Goal: Task Accomplishment & Management: Use online tool/utility

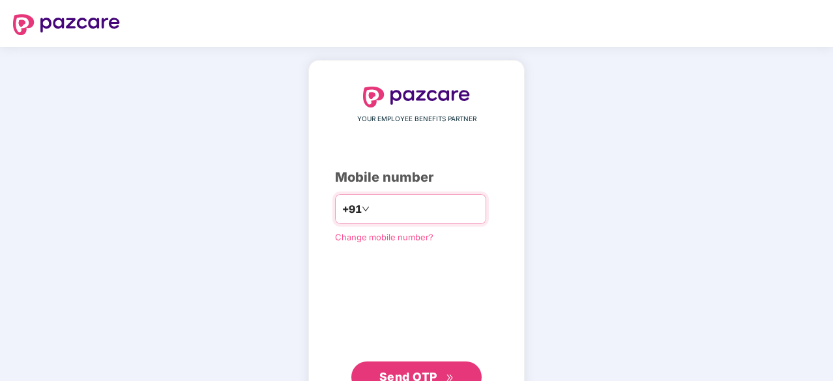
click at [407, 205] on input "number" at bounding box center [425, 209] width 107 height 21
type input "**********"
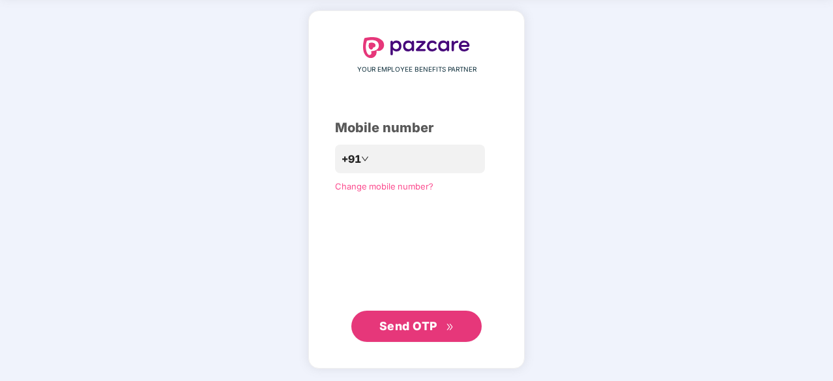
click at [413, 326] on span "Send OTP" at bounding box center [408, 326] width 58 height 14
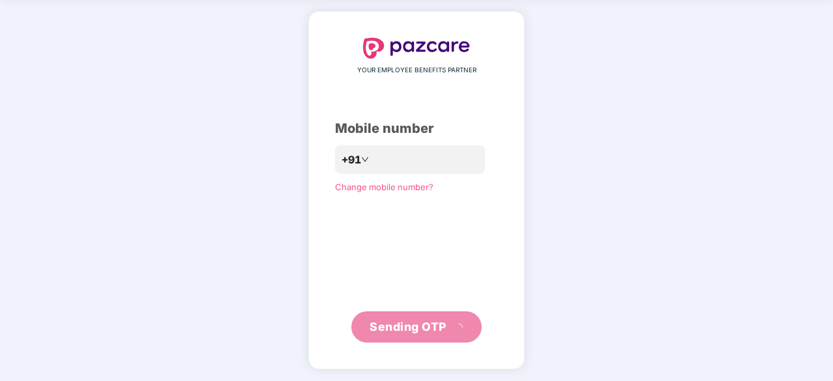
scroll to position [43, 0]
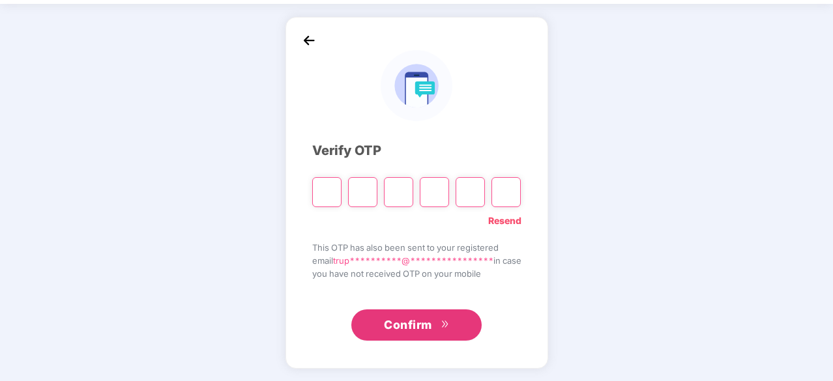
type input "*"
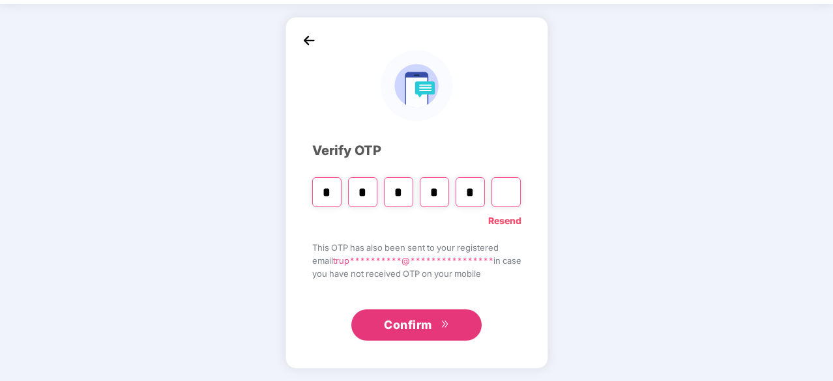
type input "*"
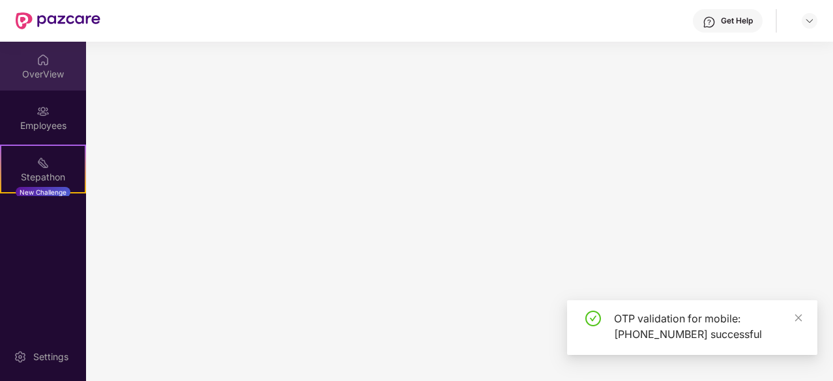
click at [42, 62] on img at bounding box center [42, 59] width 13 height 13
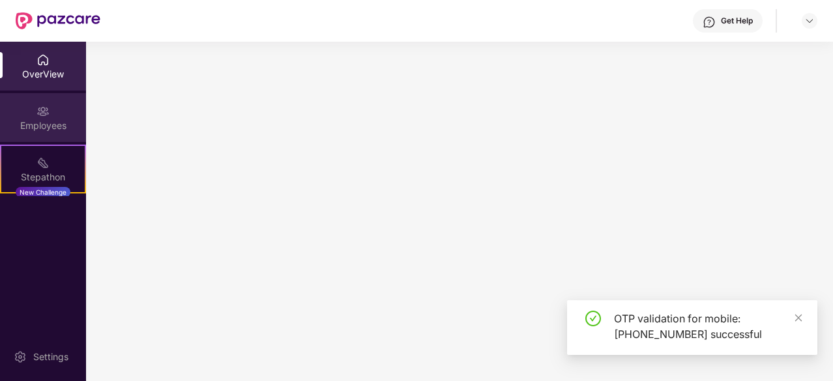
click at [48, 124] on div "Employees" at bounding box center [43, 125] width 86 height 13
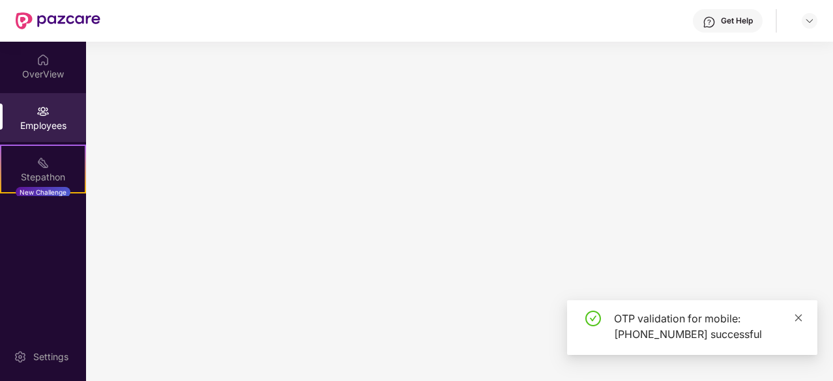
click at [798, 319] on icon "close" at bounding box center [798, 317] width 9 height 9
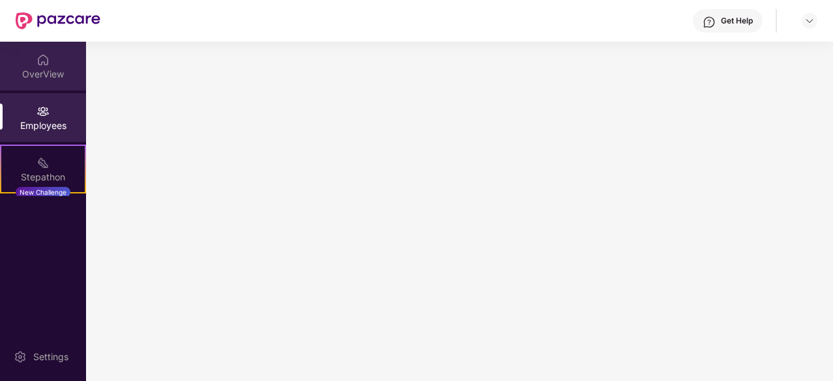
click at [29, 61] on div "OverView" at bounding box center [43, 66] width 86 height 49
click at [55, 136] on div "Employees" at bounding box center [43, 117] width 86 height 49
click at [43, 68] on div "OverView" at bounding box center [43, 74] width 86 height 13
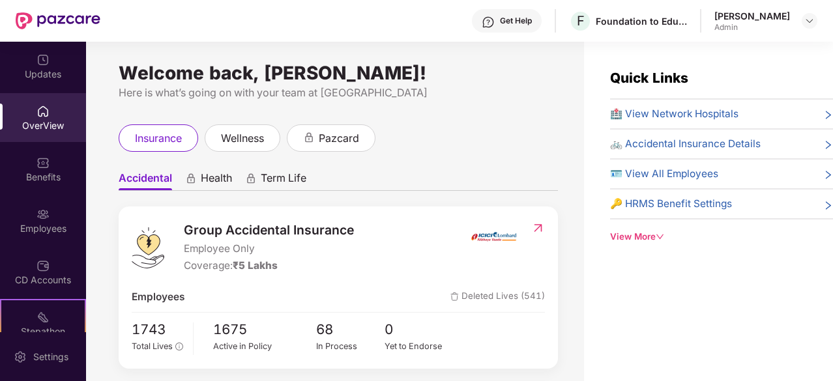
click at [701, 145] on span "🚲 Accidental Insurance Details" at bounding box center [685, 144] width 151 height 16
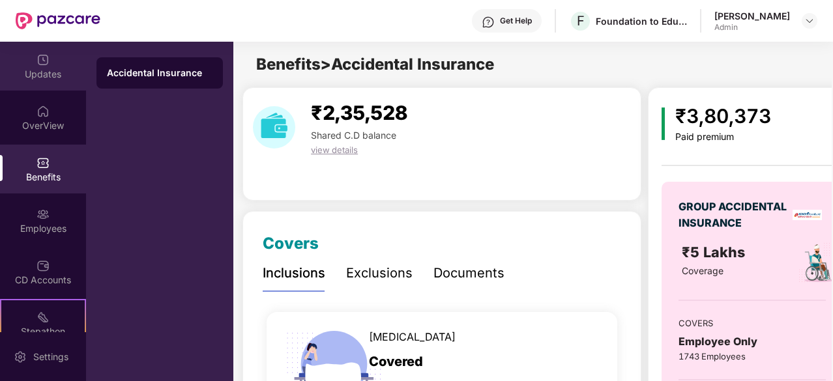
click at [46, 70] on div "Updates" at bounding box center [43, 74] width 86 height 13
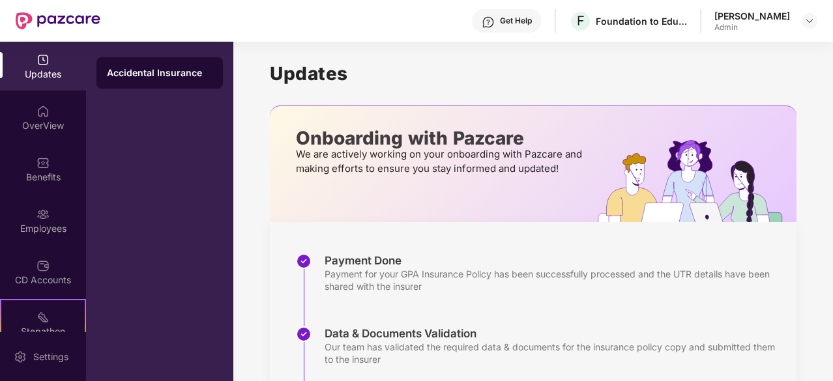
scroll to position [166, 0]
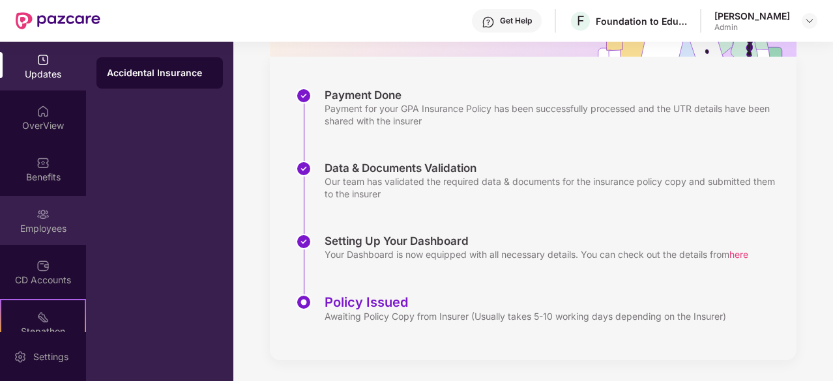
click at [55, 224] on div "Employees" at bounding box center [43, 228] width 86 height 13
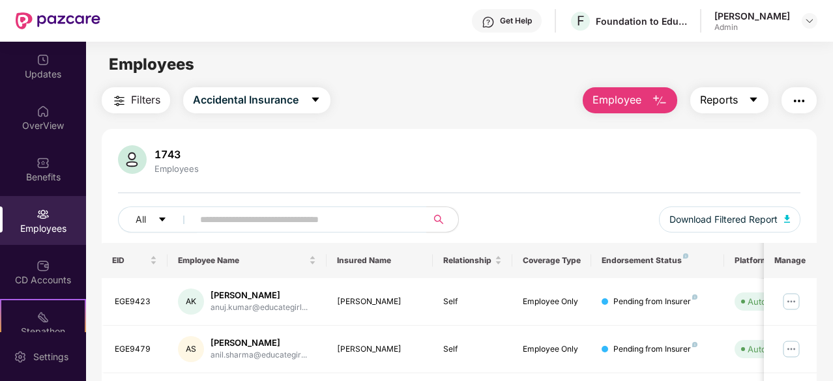
click at [738, 105] on span "Reports" at bounding box center [719, 100] width 38 height 16
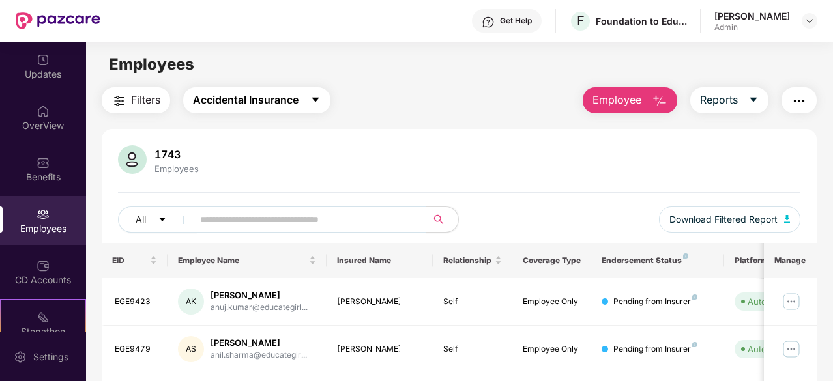
click at [274, 102] on span "Accidental Insurance" at bounding box center [246, 100] width 106 height 16
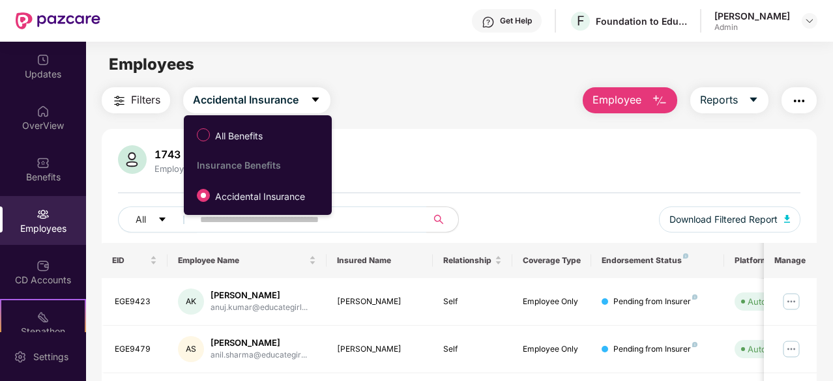
click at [361, 78] on main "Employees Filters Accidental Insurance Employee Reports 1743 Employees All Down…" at bounding box center [459, 232] width 746 height 381
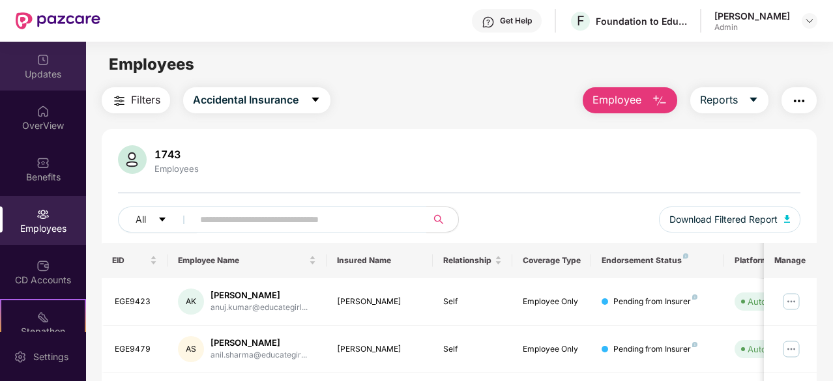
click at [30, 70] on div "Updates" at bounding box center [43, 74] width 86 height 13
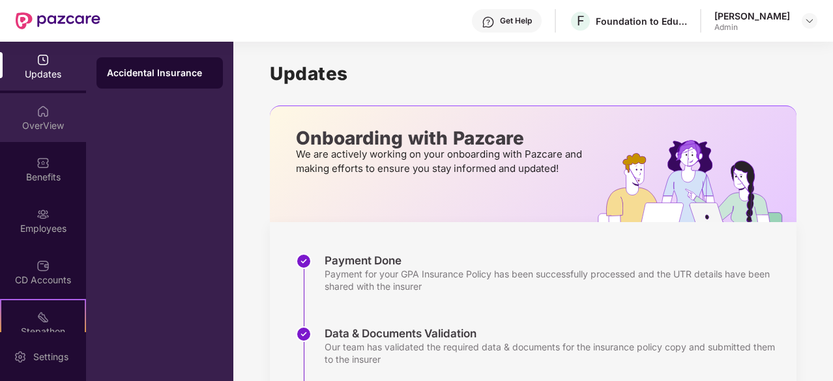
click at [44, 128] on div "OverView" at bounding box center [43, 125] width 86 height 13
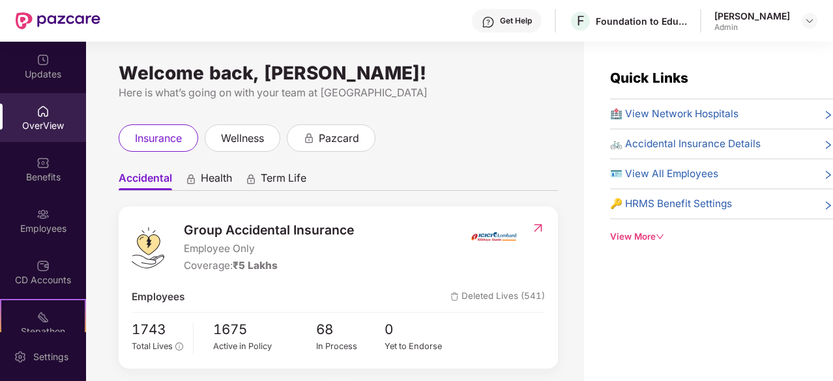
drag, startPoint x: 280, startPoint y: 26, endPoint x: 421, endPoint y: 36, distance: 141.1
click at [280, 26] on div "Get Help F Foundation to Educate Girls Globally [PERSON_NAME] Admin" at bounding box center [458, 21] width 717 height 42
click at [41, 218] on img at bounding box center [42, 214] width 13 height 13
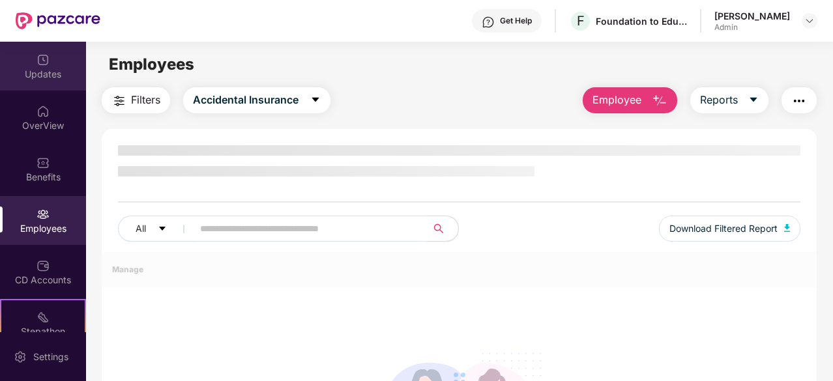
click at [21, 65] on div "Updates" at bounding box center [43, 66] width 86 height 49
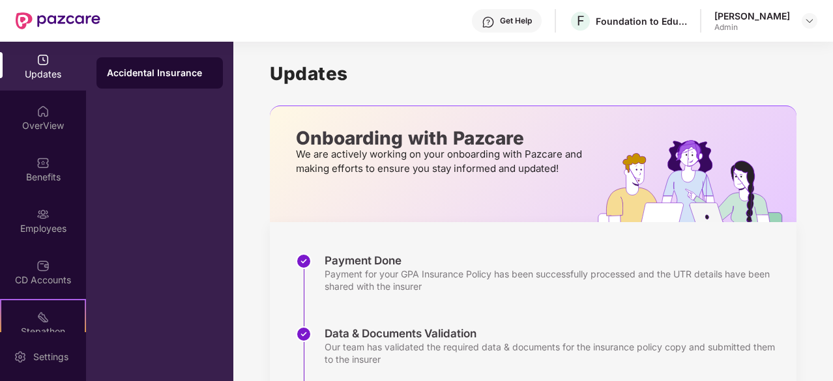
click at [189, 72] on div "Accidental Insurance" at bounding box center [160, 72] width 106 height 13
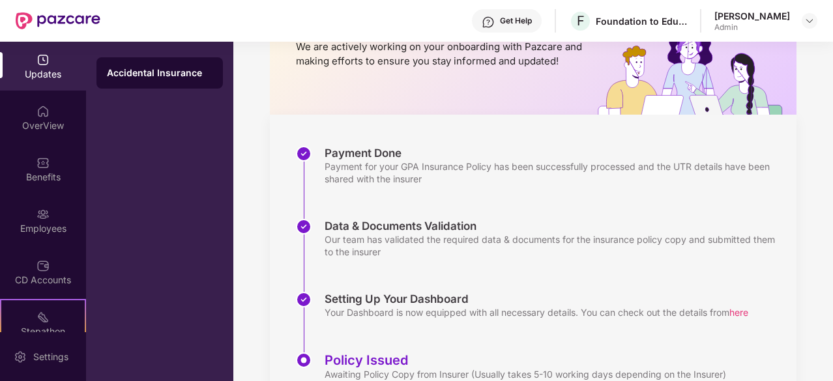
scroll to position [166, 0]
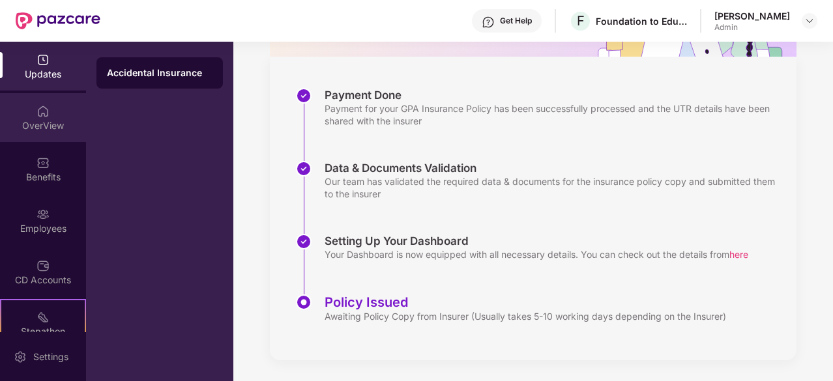
click at [44, 121] on div "OverView" at bounding box center [43, 125] width 86 height 13
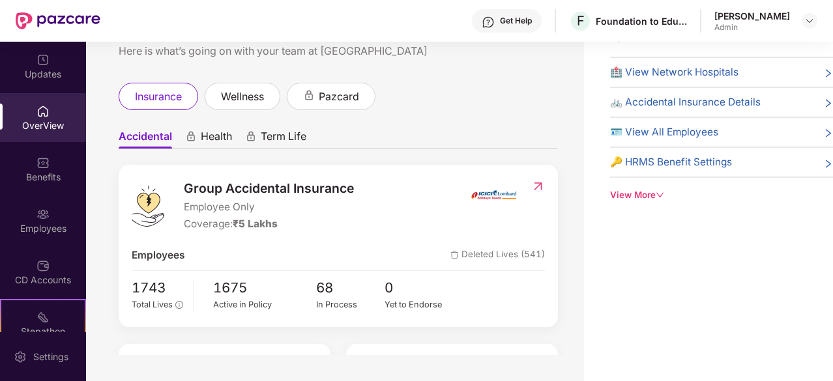
click at [713, 100] on span "🚲 Accidental Insurance Details" at bounding box center [685, 102] width 151 height 16
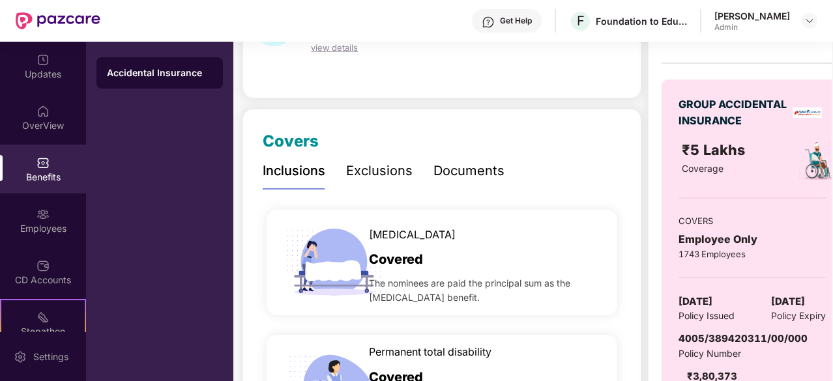
scroll to position [100, 0]
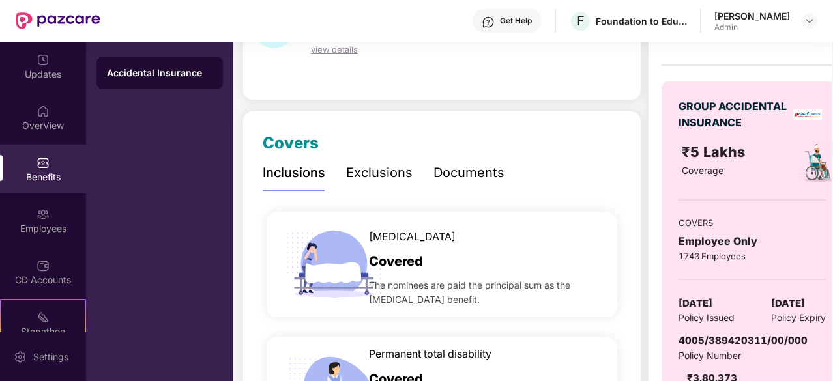
click at [369, 173] on div "Exclusions" at bounding box center [379, 173] width 66 height 20
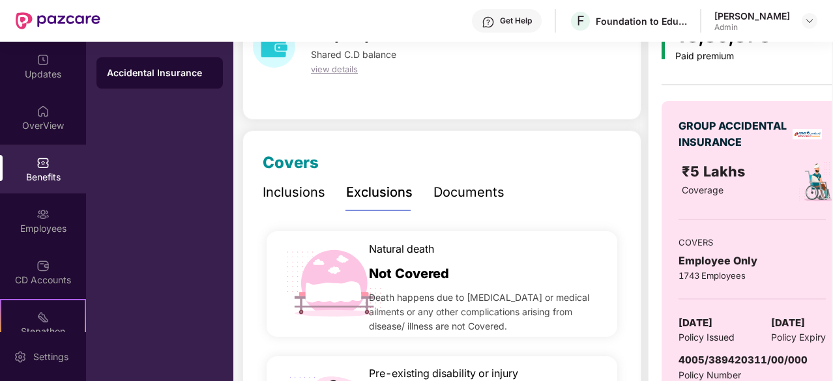
scroll to position [65, 0]
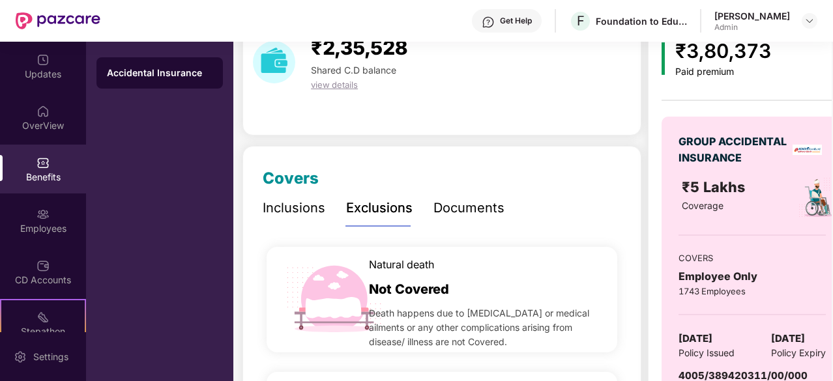
click at [306, 210] on div "Inclusions" at bounding box center [294, 208] width 63 height 20
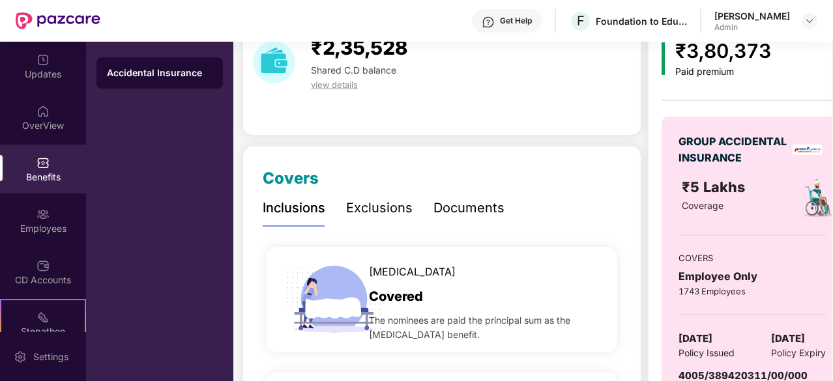
click at [482, 208] on div "Documents" at bounding box center [468, 208] width 71 height 20
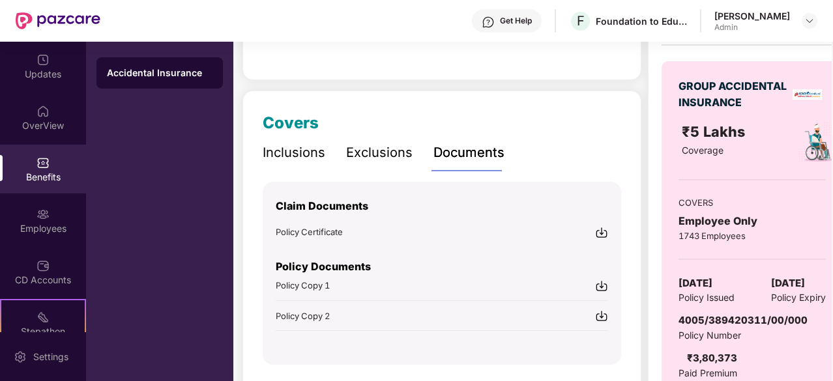
scroll to position [163, 0]
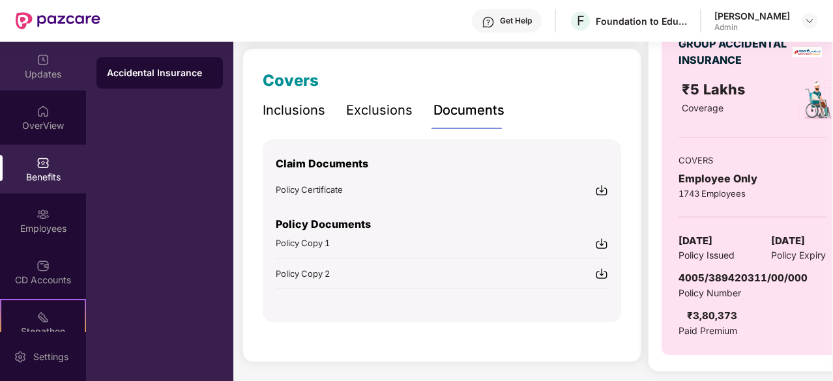
click at [23, 74] on div "Updates" at bounding box center [43, 74] width 86 height 13
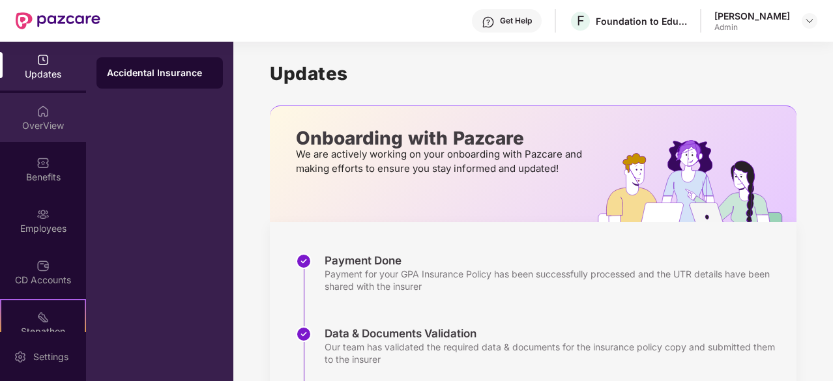
click at [47, 125] on div "OverView" at bounding box center [43, 125] width 86 height 13
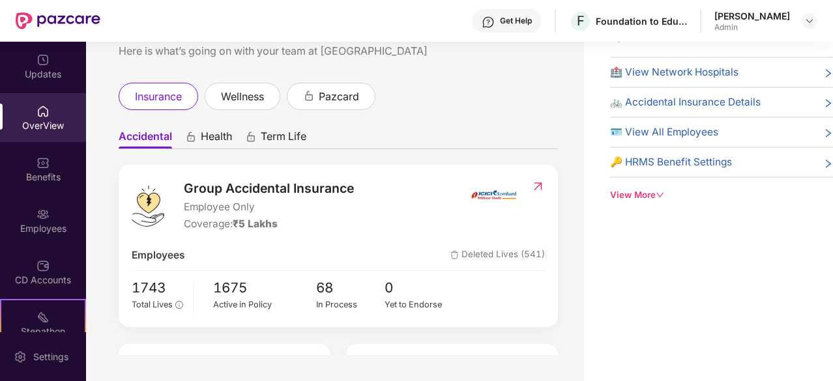
click at [216, 137] on span "Health" at bounding box center [216, 139] width 31 height 19
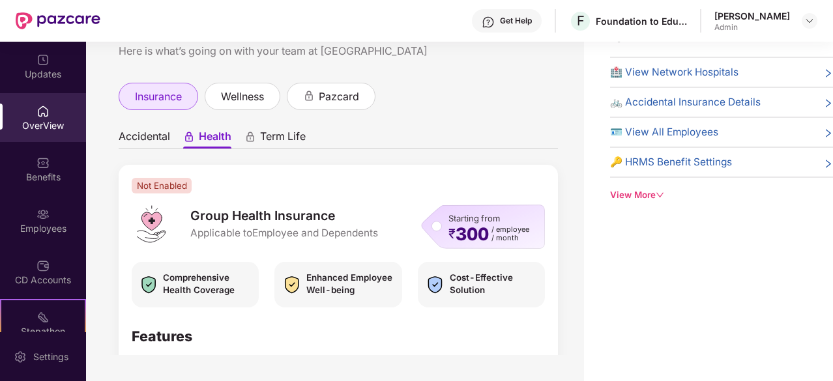
click at [162, 89] on span "insurance" at bounding box center [158, 97] width 47 height 16
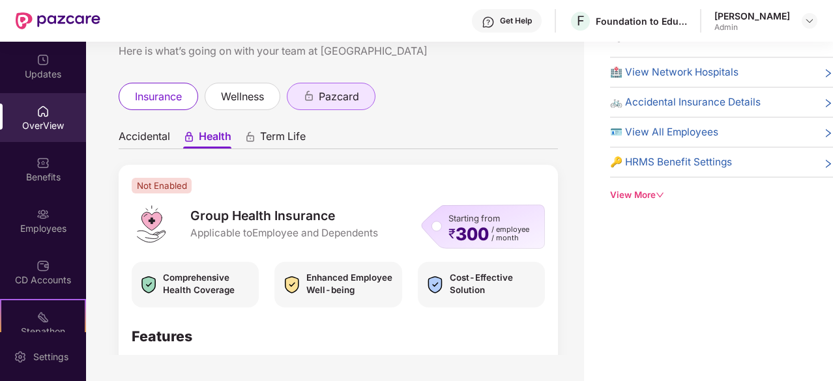
click at [354, 91] on span "pazcard" at bounding box center [339, 97] width 40 height 16
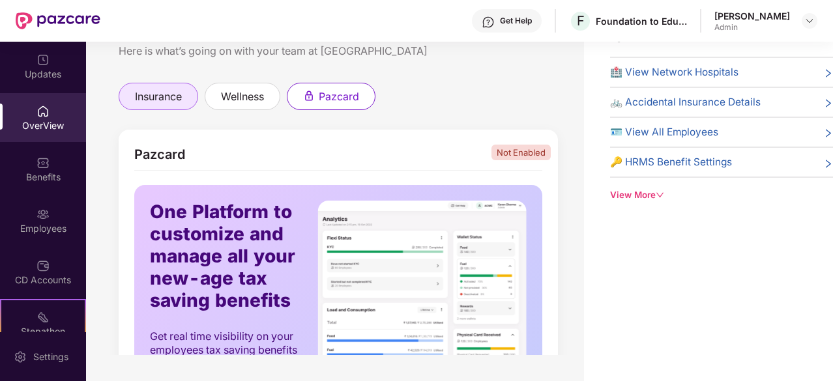
click at [160, 100] on span "insurance" at bounding box center [158, 97] width 47 height 16
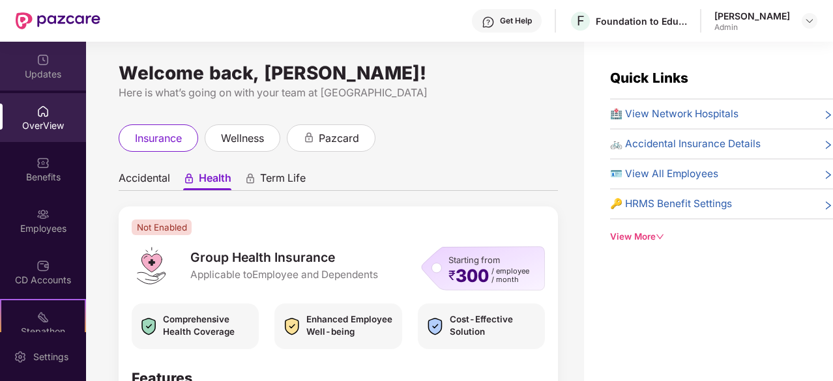
click at [36, 58] on img at bounding box center [42, 59] width 13 height 13
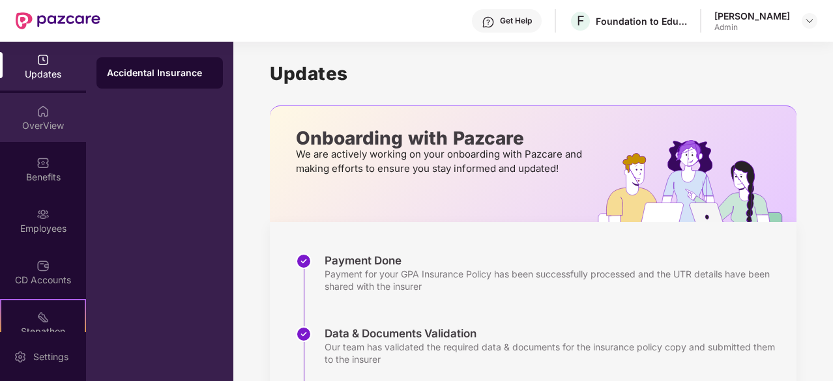
click at [22, 123] on div "OverView" at bounding box center [43, 125] width 86 height 13
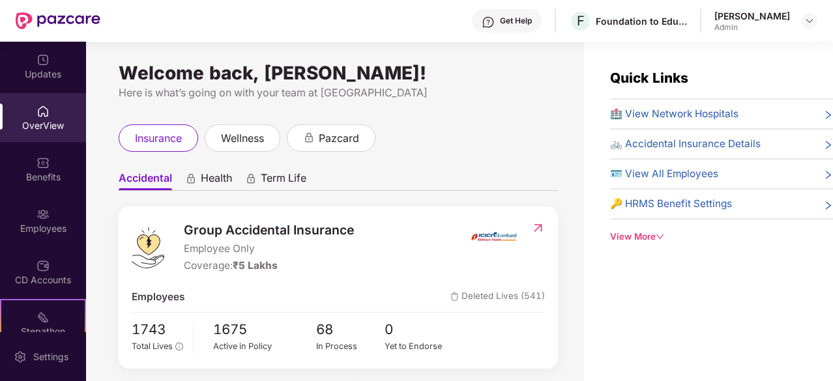
click at [494, 149] on div "insurance wellness pazcard" at bounding box center [338, 137] width 439 height 27
click at [655, 234] on div "View More" at bounding box center [721, 237] width 223 height 14
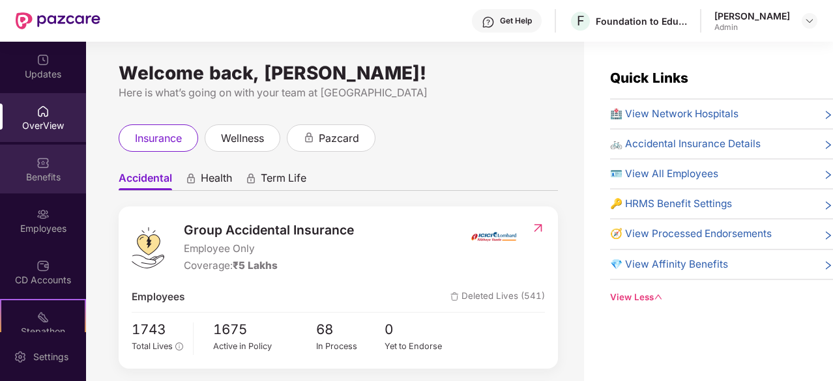
click at [44, 164] on img at bounding box center [42, 162] width 13 height 13
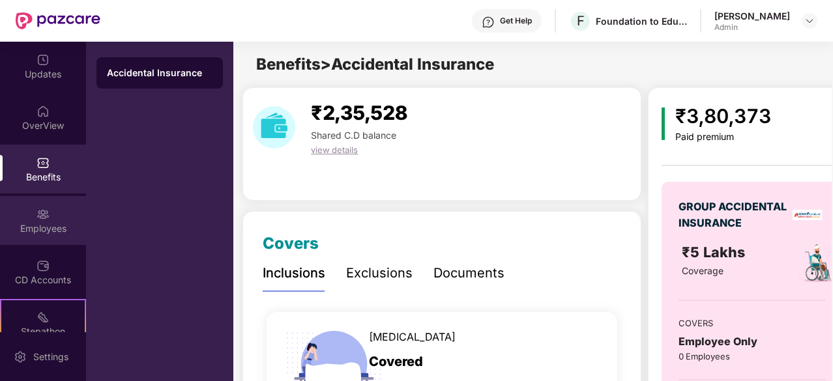
click at [44, 229] on div "Employees" at bounding box center [43, 228] width 86 height 13
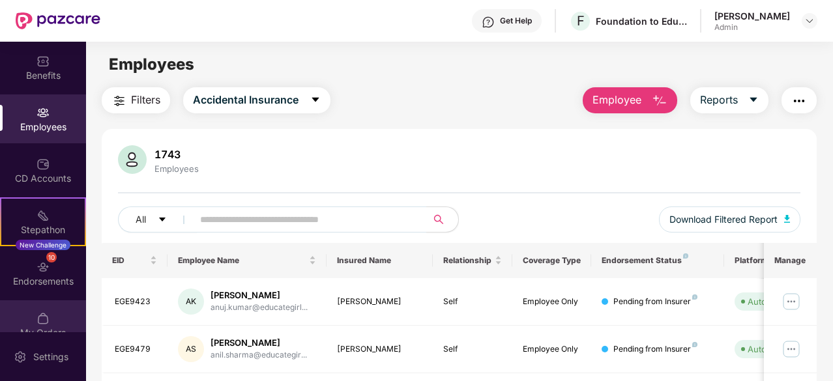
scroll to position [121, 0]
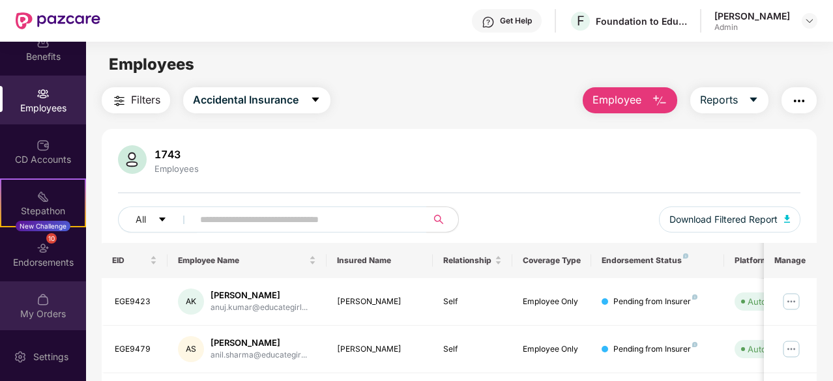
click at [33, 316] on div "My Orders" at bounding box center [43, 314] width 86 height 13
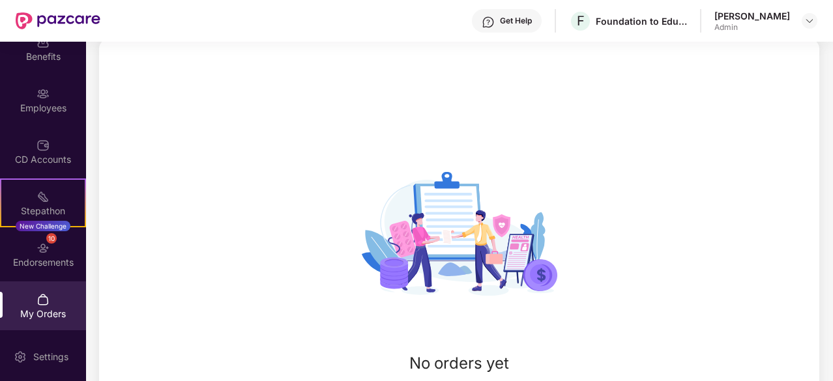
scroll to position [179, 0]
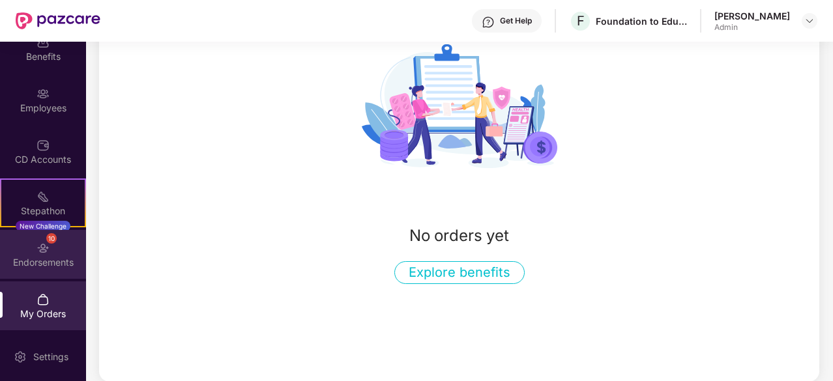
click at [43, 256] on div "Endorsements" at bounding box center [43, 262] width 86 height 13
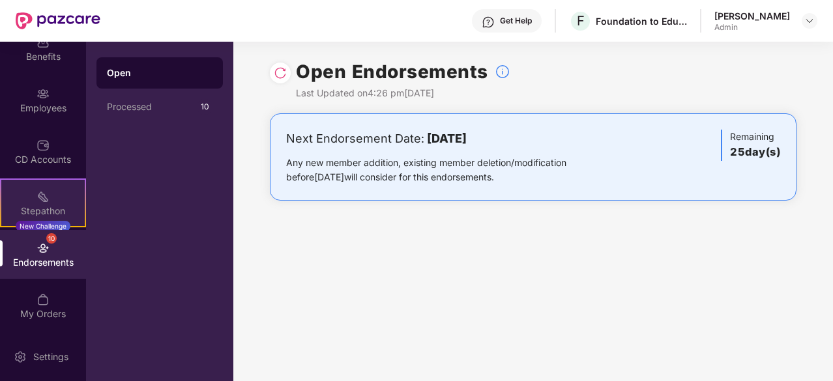
click at [45, 196] on img at bounding box center [42, 196] width 13 height 13
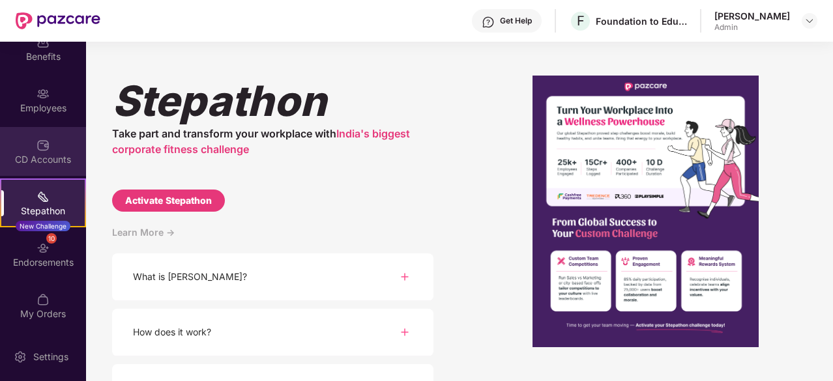
click at [50, 143] on div "CD Accounts" at bounding box center [43, 151] width 86 height 49
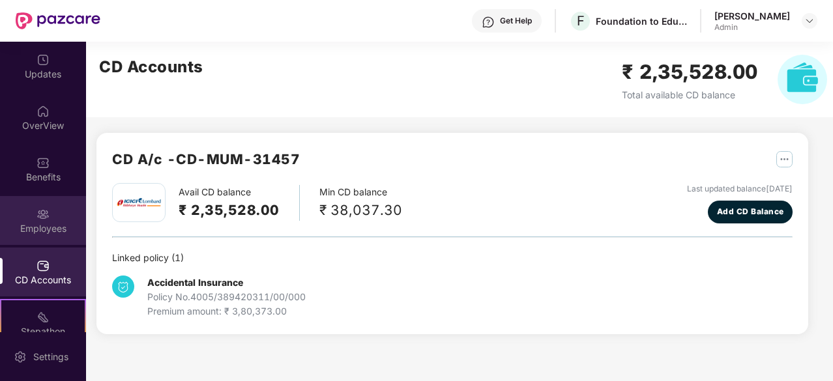
click at [33, 212] on div "Employees" at bounding box center [43, 220] width 86 height 49
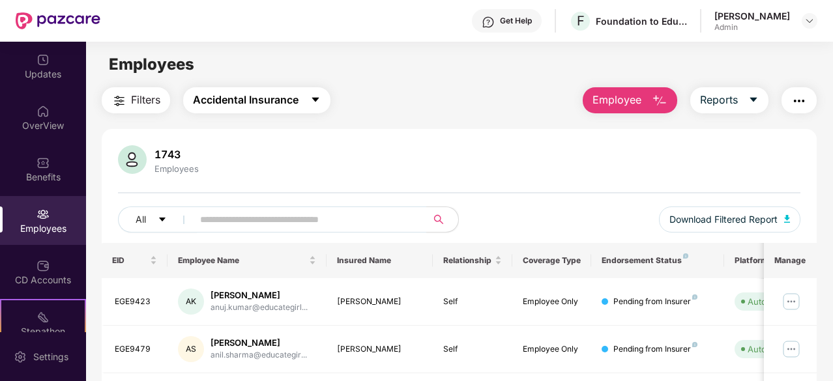
click at [307, 100] on button "Accidental Insurance" at bounding box center [256, 100] width 147 height 26
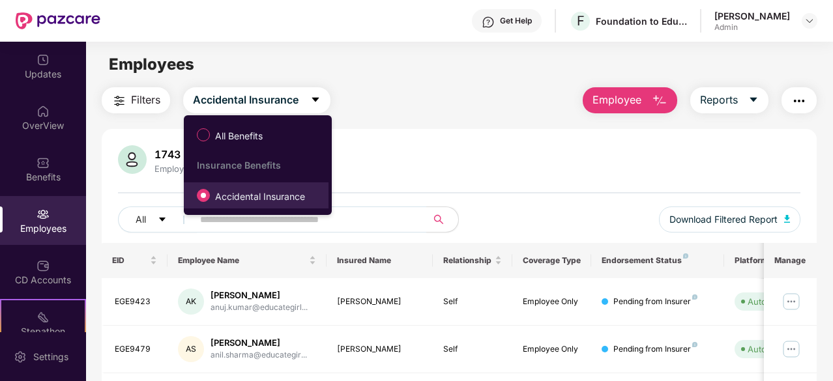
click at [261, 198] on span "Accidental Insurance" at bounding box center [260, 197] width 100 height 14
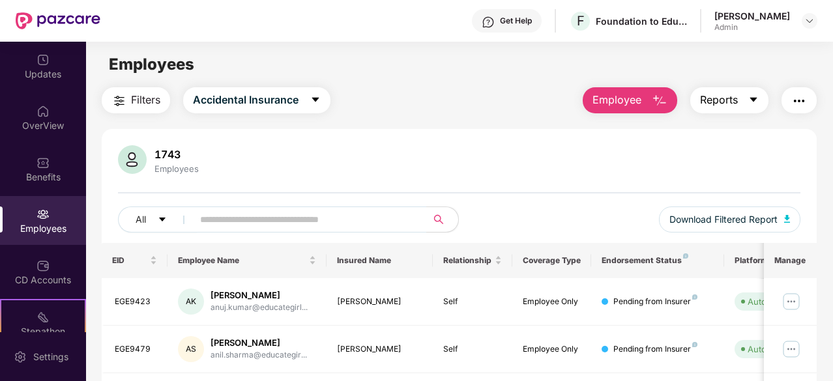
click at [736, 98] on span "Reports" at bounding box center [719, 100] width 38 height 16
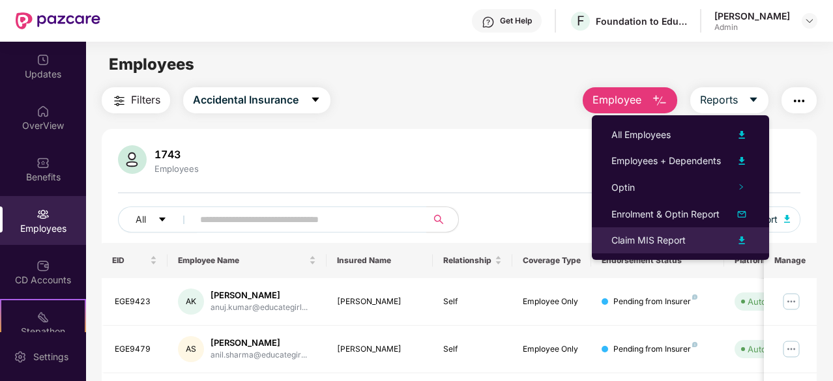
click at [742, 240] on img at bounding box center [742, 241] width 16 height 16
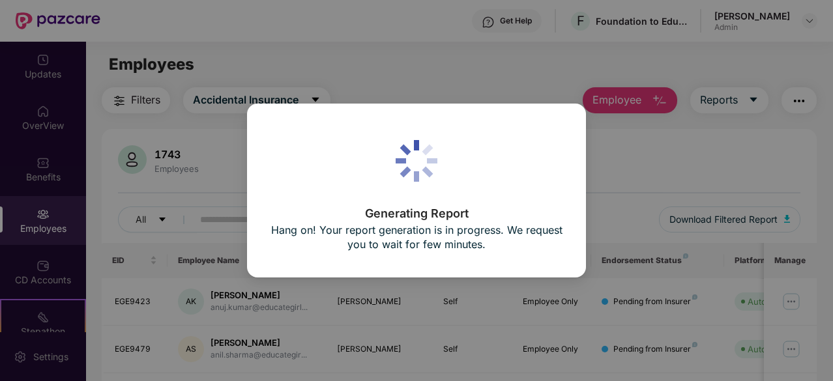
click at [455, 192] on div "Generating Report Hang on! Your report generation is in progress. We request yo…" at bounding box center [416, 191] width 293 height 128
